Goal: Task Accomplishment & Management: Use online tool/utility

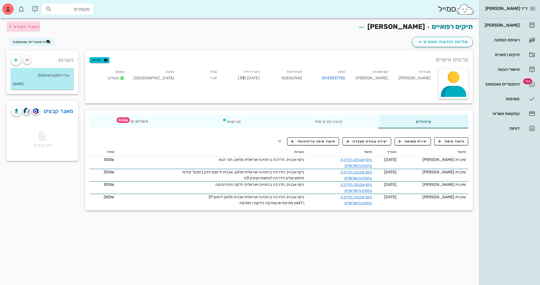
click at [23, 27] on span "לעמוד הקודם" at bounding box center [27, 26] width 26 height 5
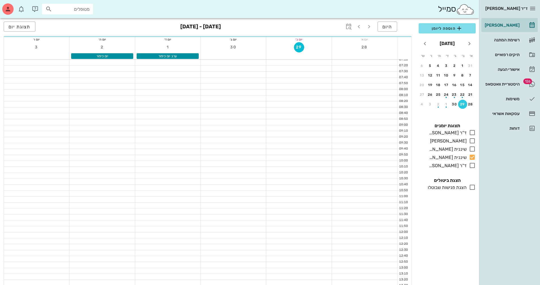
scroll to position [170, 0]
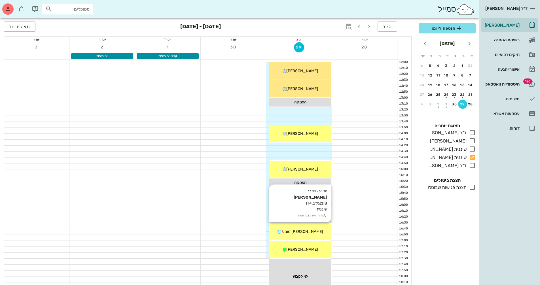
click at [312, 230] on span "[PERSON_NAME] טוב" at bounding box center [304, 231] width 38 height 5
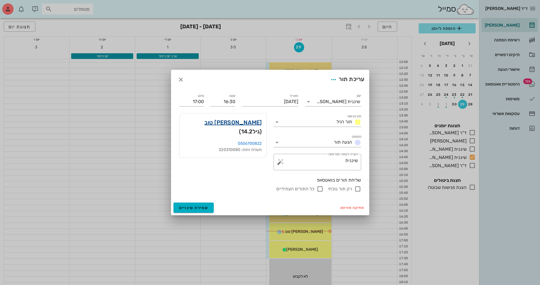
click at [245, 124] on link "[PERSON_NAME] טוב" at bounding box center [232, 122] width 57 height 9
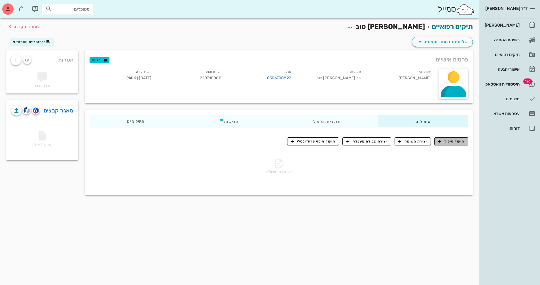
click at [443, 141] on span "תיעוד טיפול" at bounding box center [451, 141] width 26 height 5
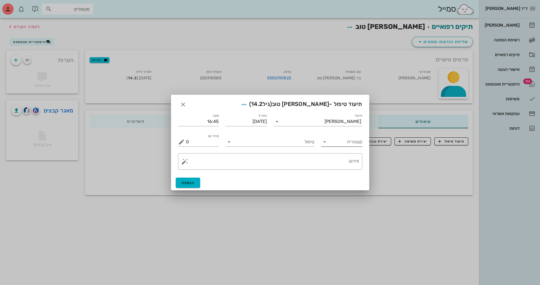
click at [340, 143] on input "קטגוריה" at bounding box center [346, 142] width 32 height 9
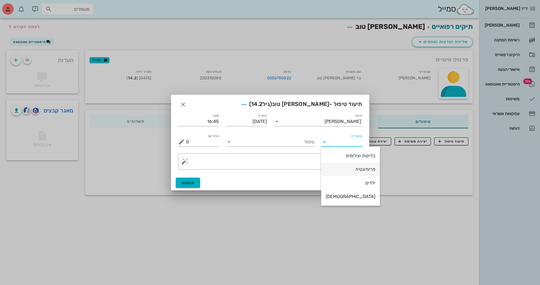
click at [341, 171] on div "פריודונטיה" at bounding box center [351, 169] width 50 height 5
type input "פריודונטיה"
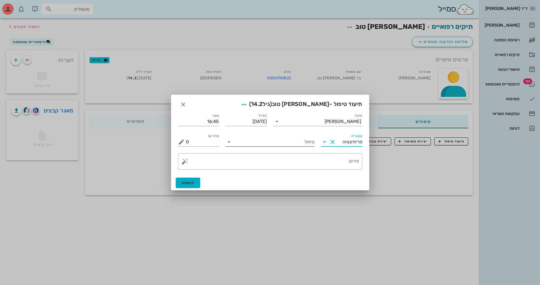
click at [262, 145] on input "טיפול" at bounding box center [274, 142] width 81 height 9
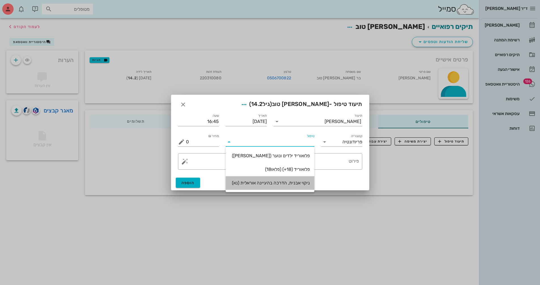
click at [274, 181] on div "ניקוי אבנית, הדרכה בהיגיינה אוראלית (נא)" at bounding box center [270, 182] width 80 height 5
type input "300"
type textarea "ניקוי אבנית, הדרכה בהיגיינה אוראלית פלאק, תור הבא"
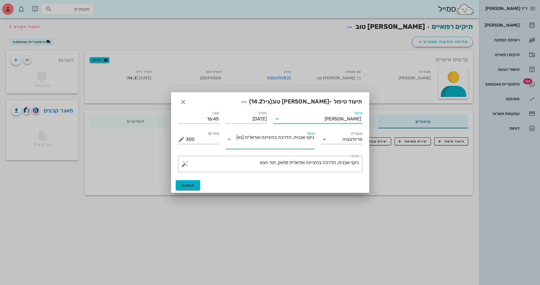
click at [297, 121] on input "תיעוד" at bounding box center [303, 119] width 43 height 9
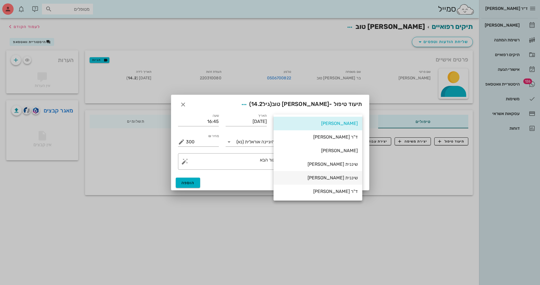
click at [350, 179] on div "שיננית [PERSON_NAME]" at bounding box center [318, 177] width 80 height 5
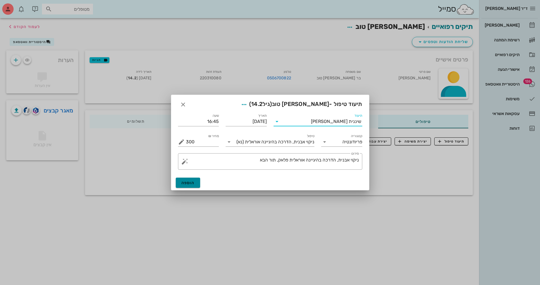
click at [192, 184] on span "הוספה" at bounding box center [187, 183] width 13 height 5
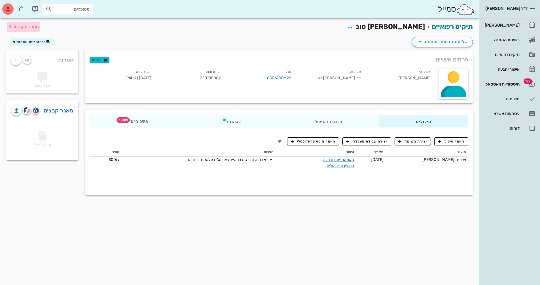
click at [36, 26] on span "לעמוד הקודם" at bounding box center [27, 26] width 26 height 5
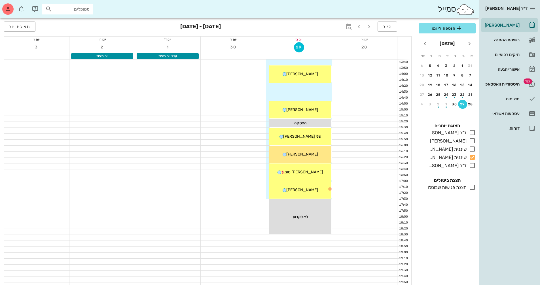
scroll to position [268, 0]
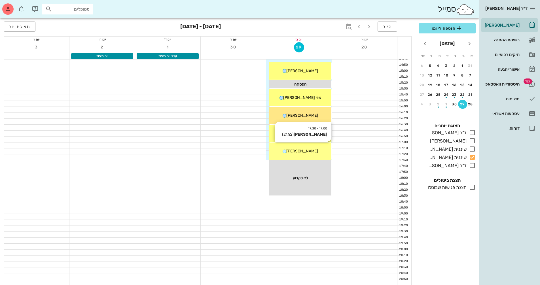
click at [319, 153] on div "[PERSON_NAME]" at bounding box center [300, 151] width 62 height 6
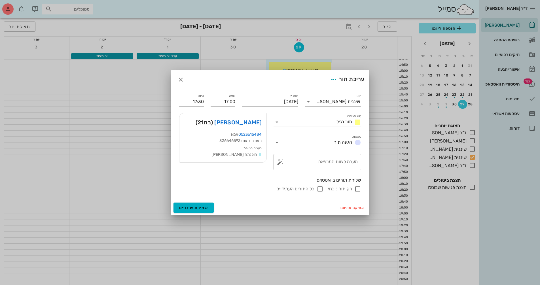
click at [332, 126] on input "סוג פגישה" at bounding box center [308, 122] width 53 height 9
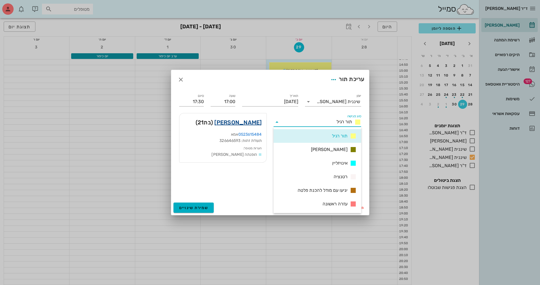
click at [243, 124] on link "[PERSON_NAME]" at bounding box center [237, 122] width 47 height 9
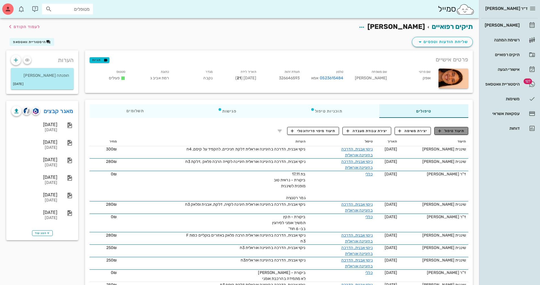
click at [449, 131] on span "תיעוד טיפול" at bounding box center [451, 130] width 26 height 5
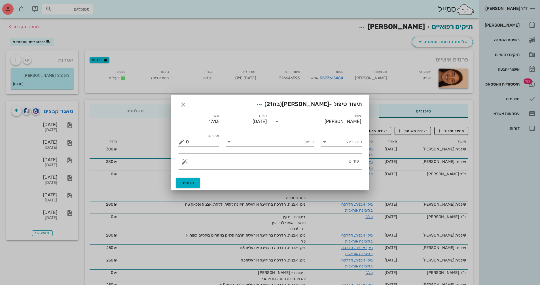
click at [354, 124] on div "[PERSON_NAME]" at bounding box center [343, 121] width 37 height 5
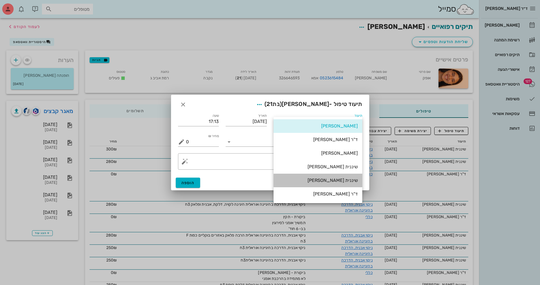
click at [351, 180] on div "שיננית [PERSON_NAME]" at bounding box center [318, 180] width 80 height 5
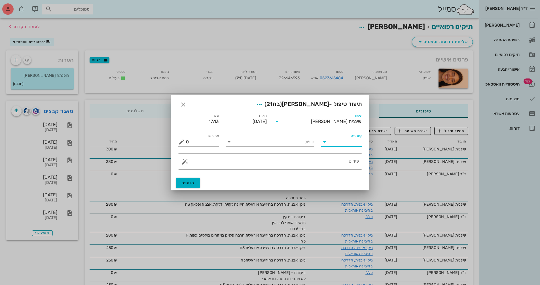
click at [338, 141] on input "קטגוריה" at bounding box center [346, 142] width 32 height 9
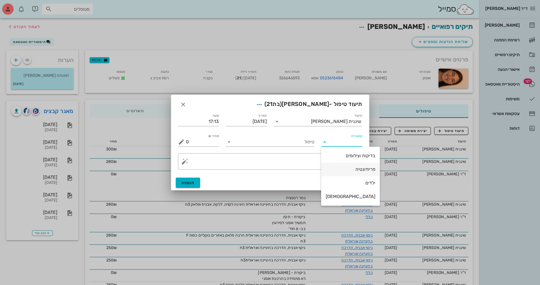
click at [346, 170] on div "פריודונטיה" at bounding box center [351, 169] width 50 height 5
type input "פריודונטיה"
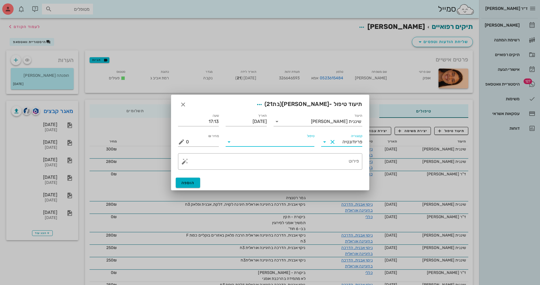
click at [285, 143] on input "טיפול" at bounding box center [274, 142] width 81 height 9
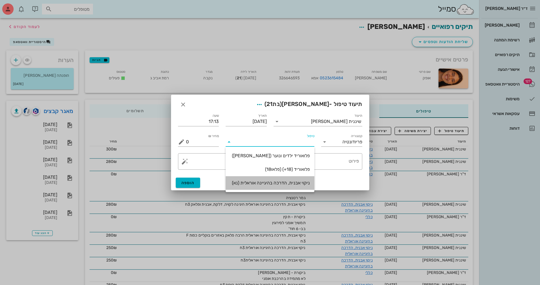
click at [254, 184] on div "ניקוי אבנית, הדרכה בהיגיינה אוראלית (נא)" at bounding box center [270, 182] width 80 height 5
type input "300"
type textarea "ניקוי אבנית, הדרכה בהיגיינה אוראלית פלאק, תור הבא"
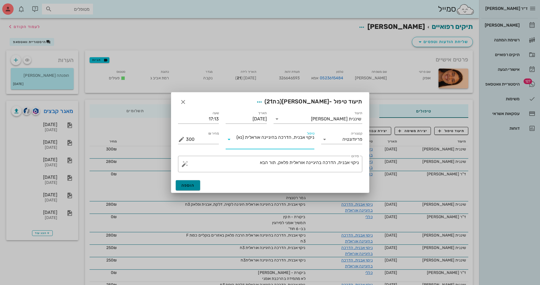
drag, startPoint x: 184, startPoint y: 187, endPoint x: 189, endPoint y: 186, distance: 4.9
click at [186, 186] on span "הוספה" at bounding box center [187, 185] width 13 height 5
